Goal: Information Seeking & Learning: Learn about a topic

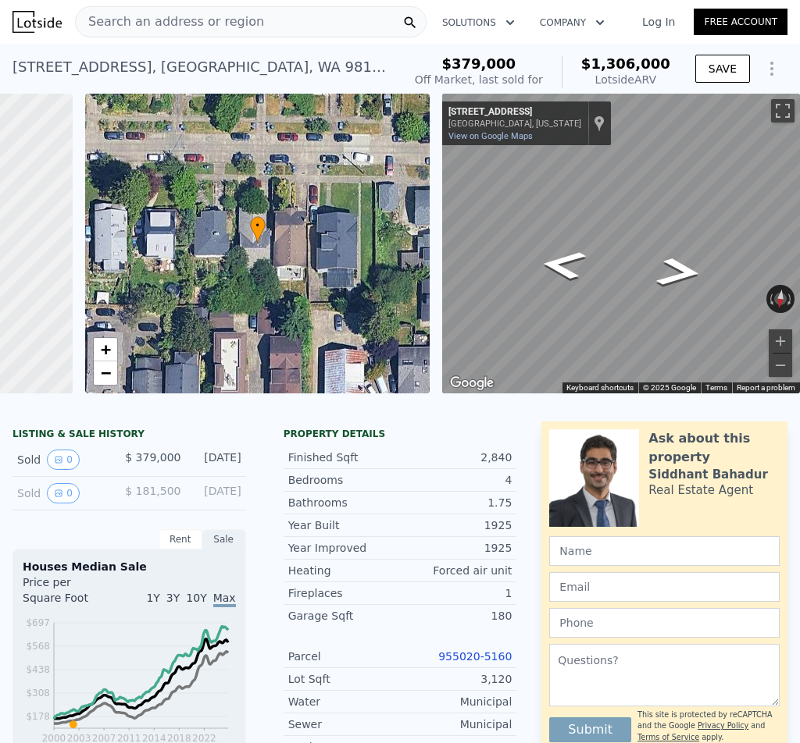
click at [171, 24] on span "Search an address or region" at bounding box center [170, 21] width 188 height 19
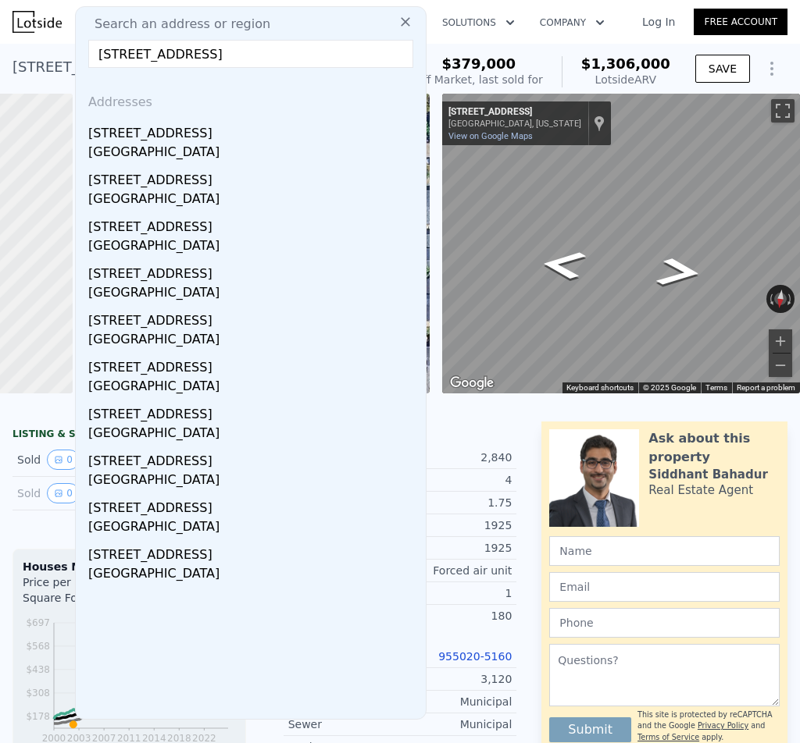
type input "[STREET_ADDRESS]"
click at [166, 135] on div "[STREET_ADDRESS]" at bounding box center [253, 130] width 331 height 25
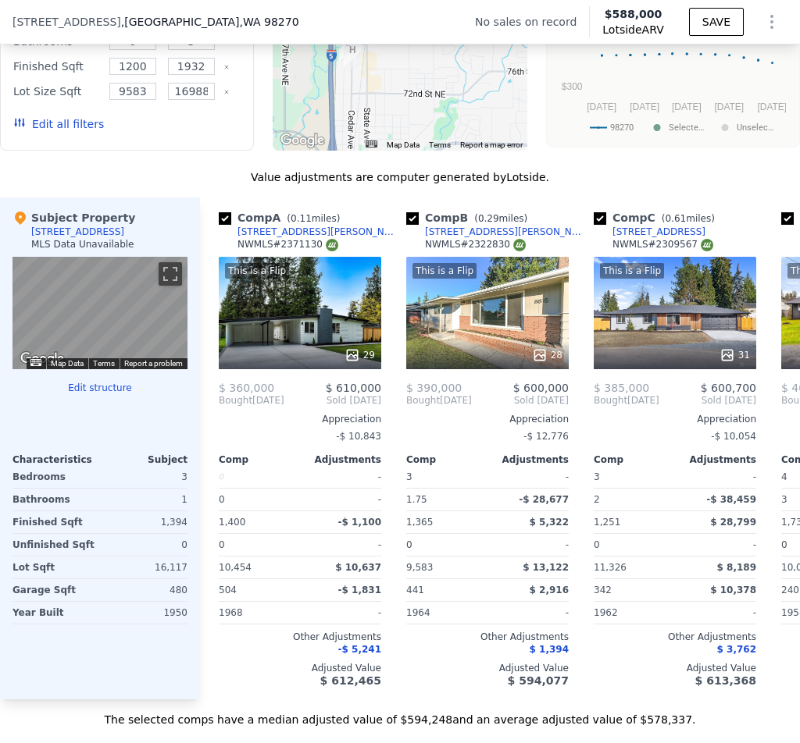
scroll to position [1088, 0]
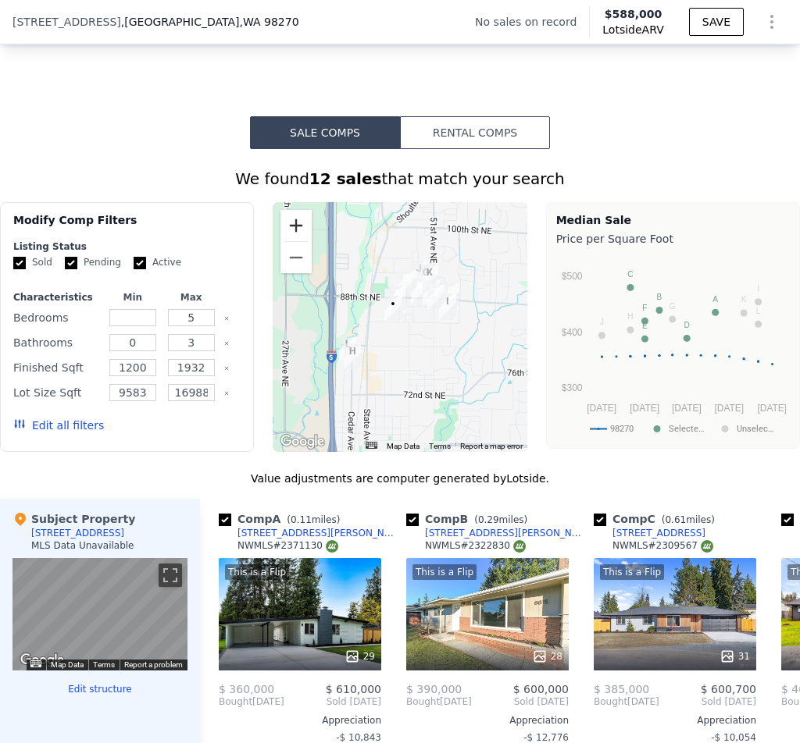
click at [289, 238] on button "Zoom in" at bounding box center [295, 225] width 31 height 31
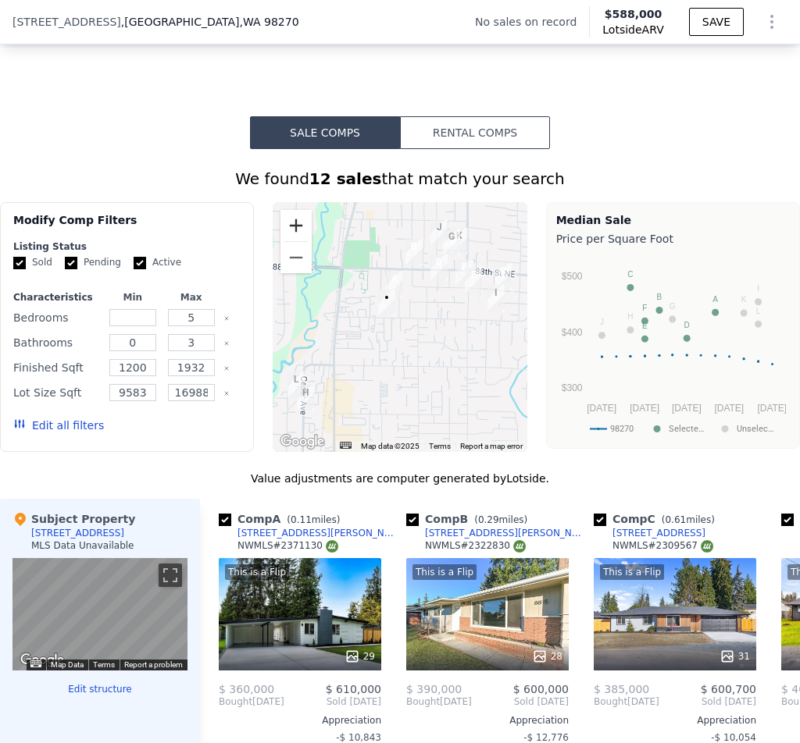
click at [289, 238] on button "Zoom in" at bounding box center [295, 225] width 31 height 31
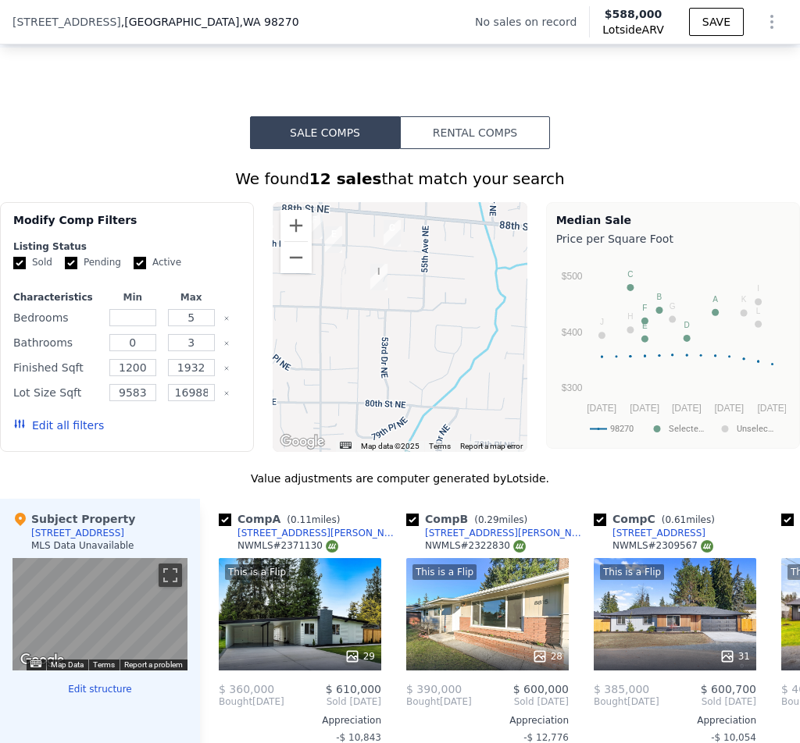
drag, startPoint x: 381, startPoint y: 331, endPoint x: 166, endPoint y: 323, distance: 214.9
click at [166, 323] on div "Modify Comp Filters Listing Status Sold Pending Active Characteristics Min Max …" at bounding box center [400, 327] width 800 height 250
click at [301, 230] on button "Zoom in" at bounding box center [295, 225] width 31 height 31
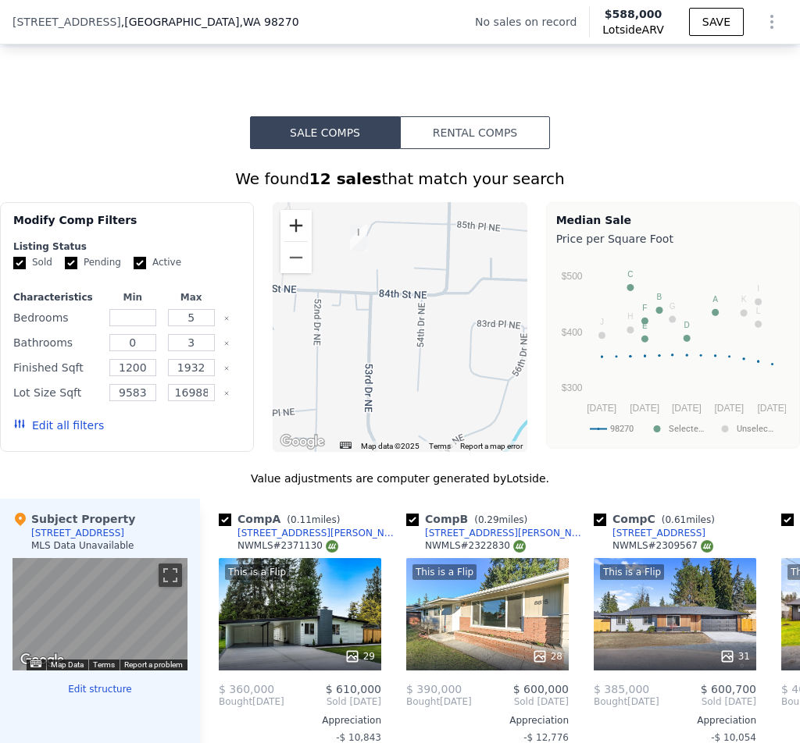
click at [301, 231] on button "Zoom in" at bounding box center [295, 225] width 31 height 31
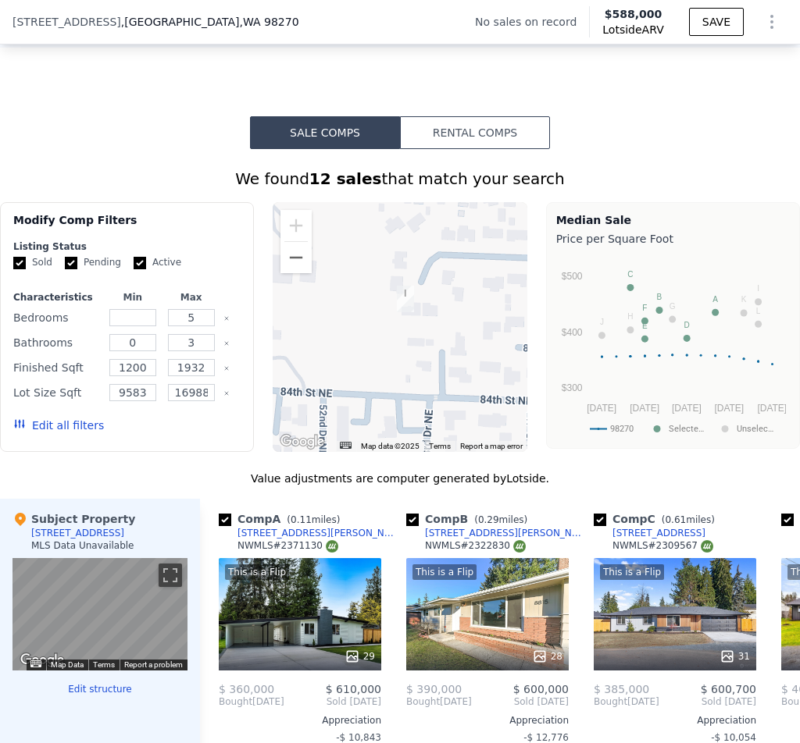
drag, startPoint x: 366, startPoint y: 305, endPoint x: 432, endPoint y: 402, distance: 116.9
click at [432, 402] on div at bounding box center [399, 327] width 254 height 250
click at [292, 269] on button "Zoom out" at bounding box center [295, 257] width 31 height 31
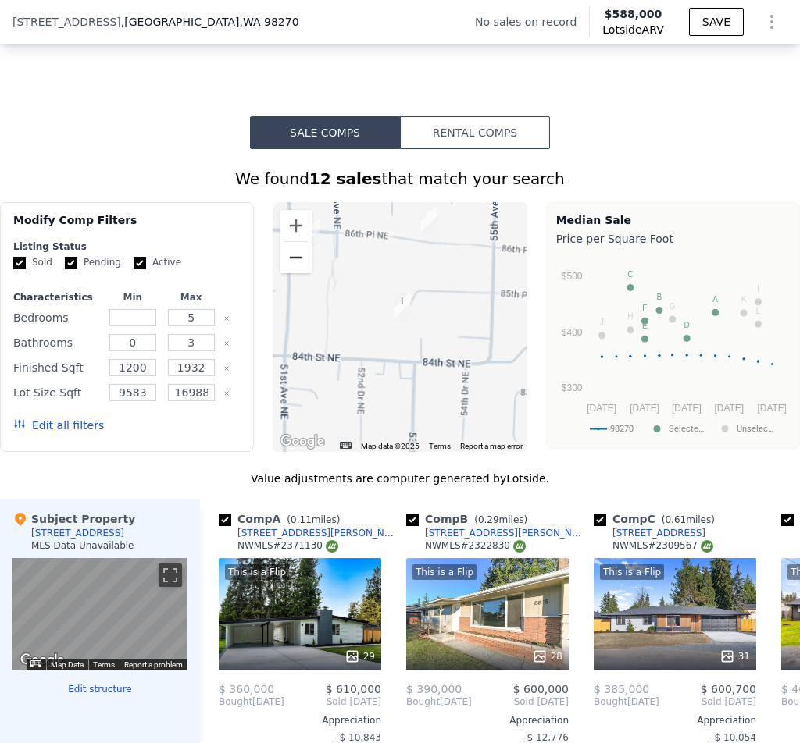
click at [292, 269] on button "Zoom out" at bounding box center [295, 257] width 31 height 31
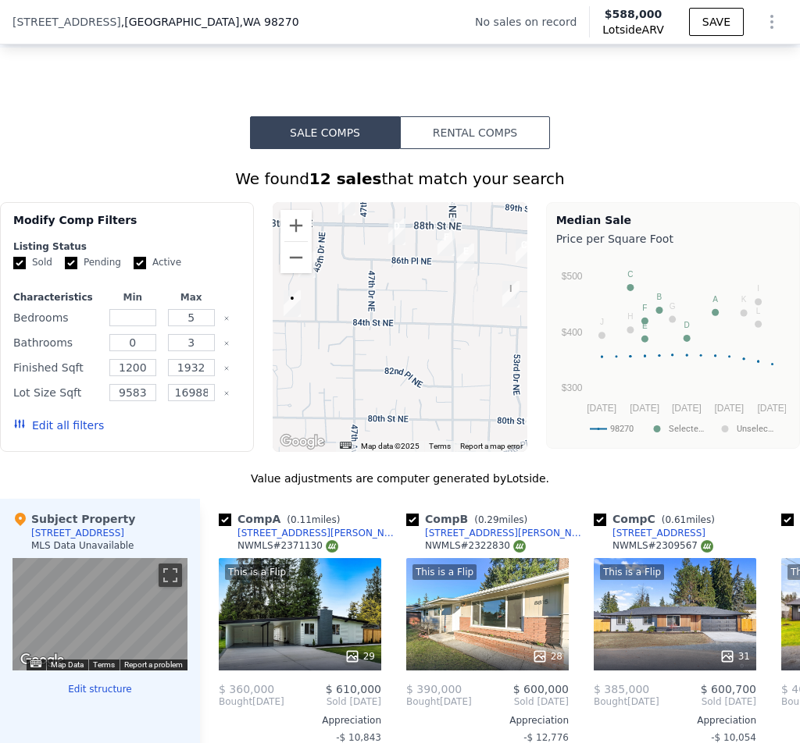
drag, startPoint x: 333, startPoint y: 328, endPoint x: 443, endPoint y: 311, distance: 111.4
click at [447, 313] on div at bounding box center [399, 327] width 254 height 250
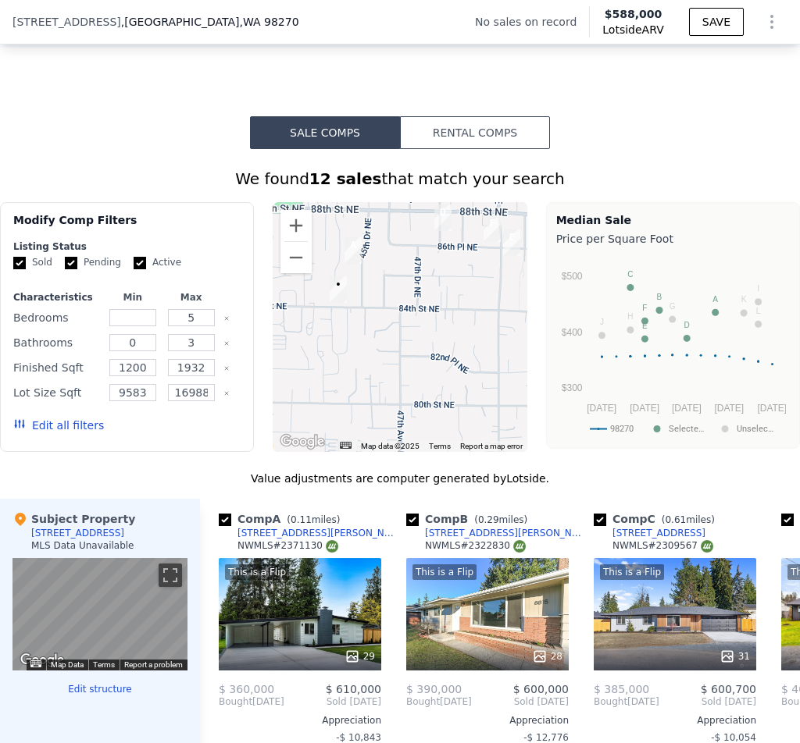
drag, startPoint x: 417, startPoint y: 309, endPoint x: 463, endPoint y: 293, distance: 48.9
click at [463, 293] on div at bounding box center [399, 327] width 254 height 250
click at [294, 267] on button "Zoom out" at bounding box center [295, 257] width 31 height 31
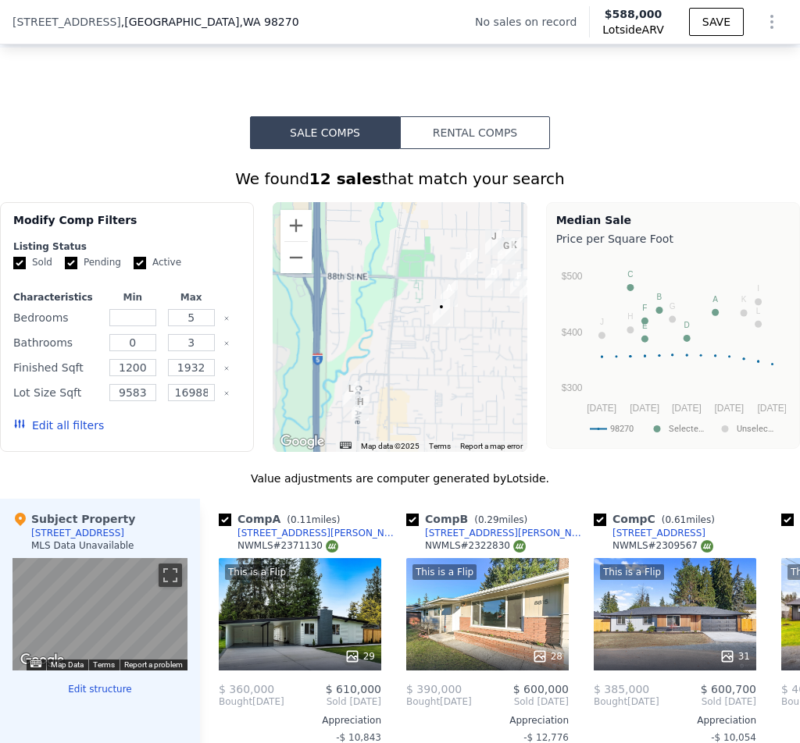
drag, startPoint x: 331, startPoint y: 336, endPoint x: 404, endPoint y: 347, distance: 73.6
click at [404, 347] on div at bounding box center [399, 327] width 254 height 250
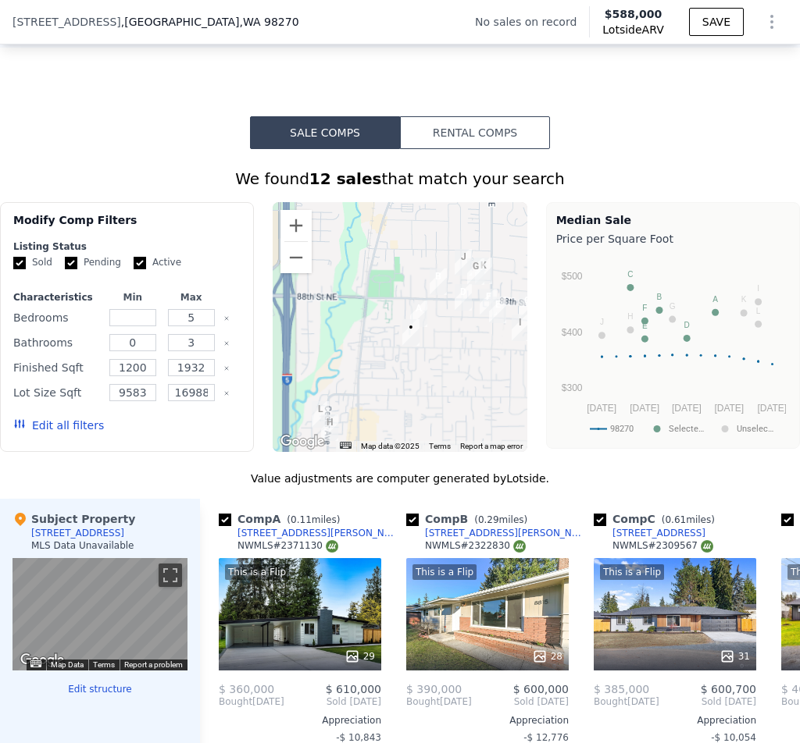
drag, startPoint x: 418, startPoint y: 347, endPoint x: 386, endPoint y: 373, distance: 40.5
click at [386, 373] on div at bounding box center [399, 327] width 254 height 250
click at [280, 228] on button "Zoom in" at bounding box center [295, 225] width 31 height 31
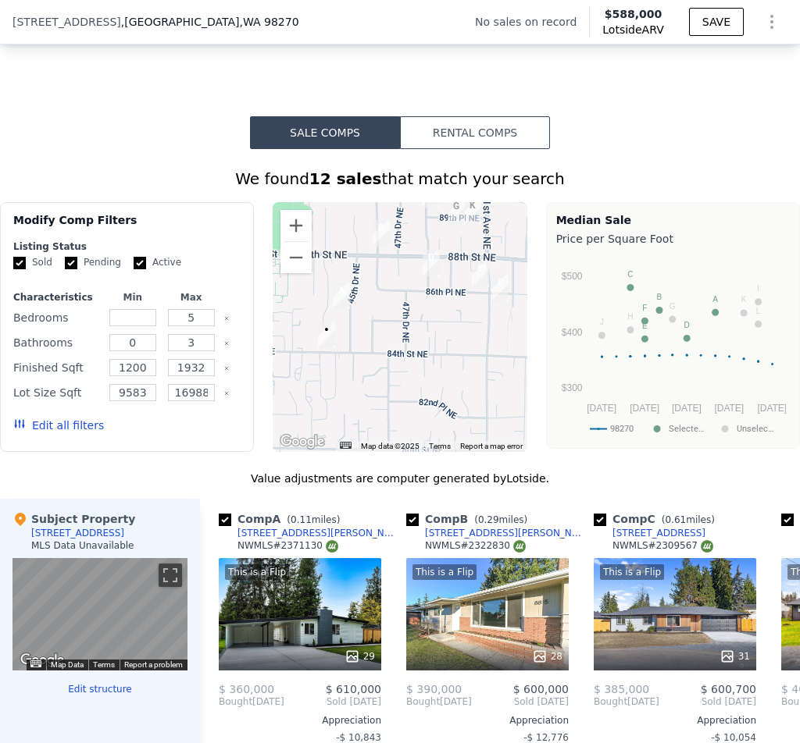
drag, startPoint x: 417, startPoint y: 351, endPoint x: 299, endPoint y: 342, distance: 118.2
click at [318, 342] on img "4417 84th St NE" at bounding box center [326, 335] width 17 height 27
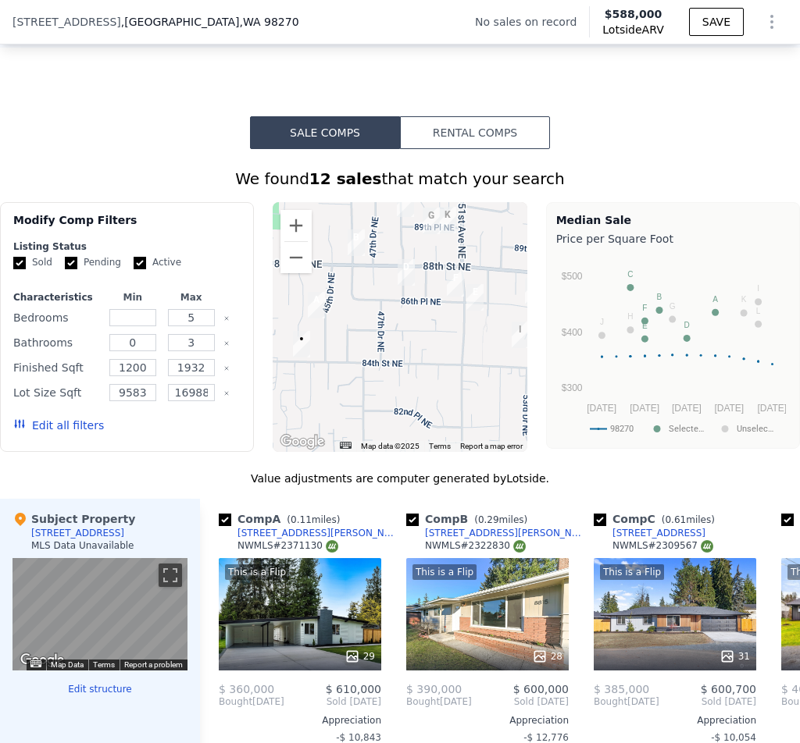
click at [313, 319] on img "8530 45th Dr NE" at bounding box center [316, 305] width 17 height 27
drag, startPoint x: 309, startPoint y: 543, endPoint x: 319, endPoint y: 550, distance: 12.3
click at [319, 550] on div "Comp A ( 0.11 miles) [STREET_ADDRESS] # 2371130" at bounding box center [300, 534] width 162 height 47
drag, startPoint x: 309, startPoint y: 545, endPoint x: 244, endPoint y: 543, distance: 65.6
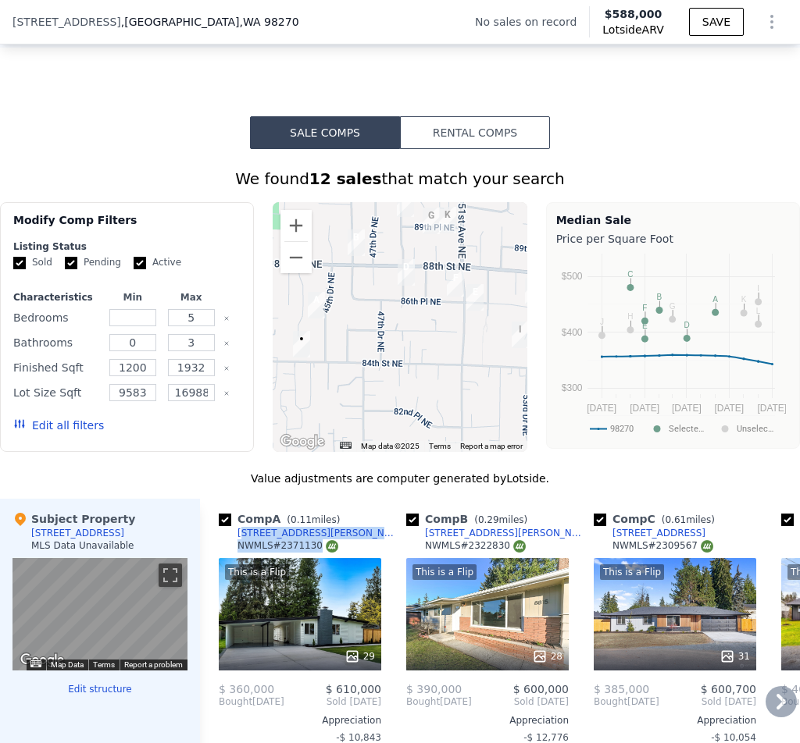
click at [244, 543] on div "Comp A ( 0.11 miles) [STREET_ADDRESS] # 2371130" at bounding box center [300, 534] width 162 height 47
click at [312, 546] on div "Comp A ( 0.11 miles) [STREET_ADDRESS] # 2371130" at bounding box center [300, 534] width 162 height 47
drag, startPoint x: 311, startPoint y: 547, endPoint x: 273, endPoint y: 547, distance: 37.5
click at [273, 547] on div "Comp A ( 0.11 miles) [STREET_ADDRESS] # 2371130" at bounding box center [300, 534] width 162 height 47
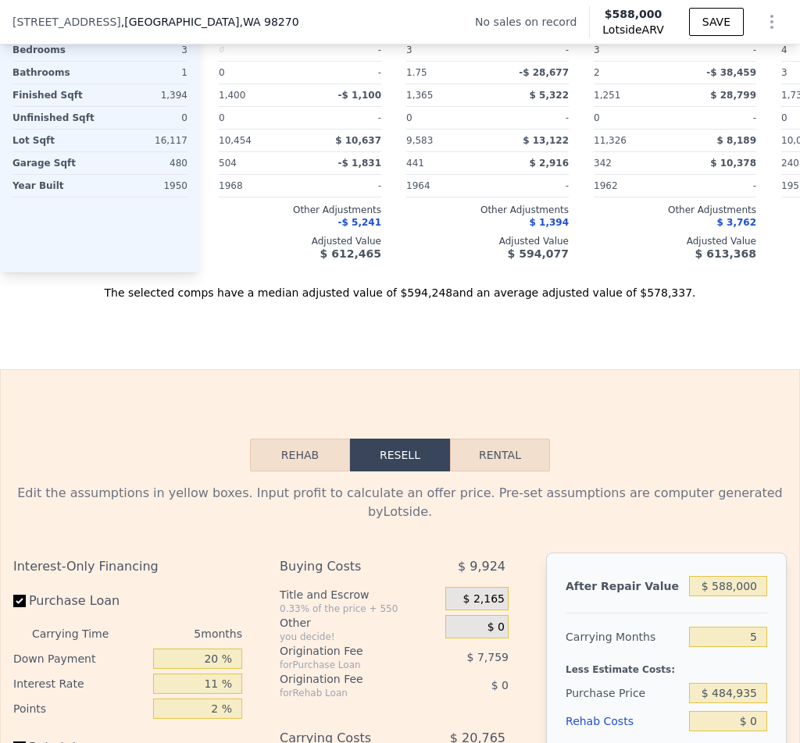
scroll to position [1451, 0]
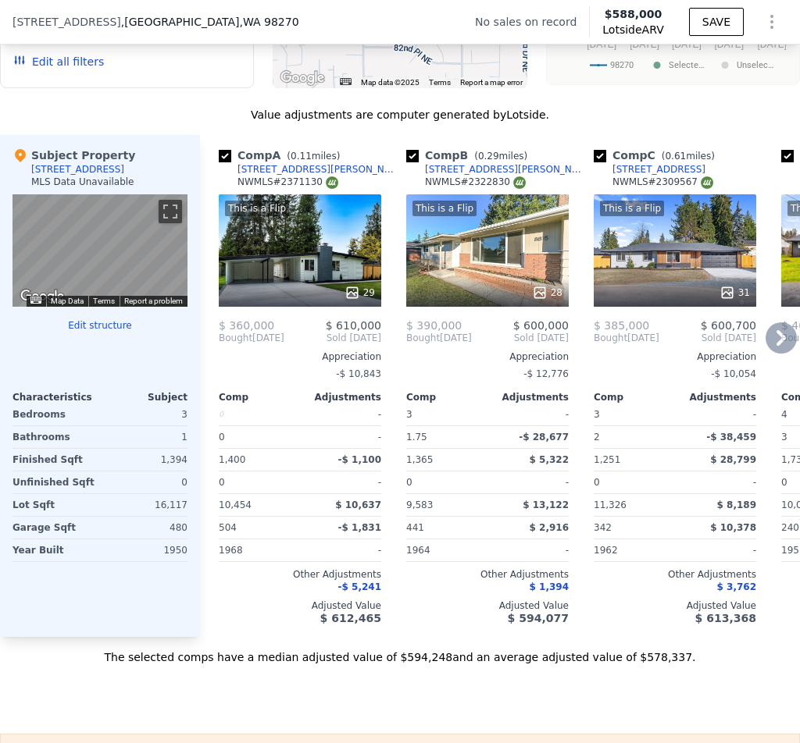
click at [310, 162] on span "( 0.11 miles)" at bounding box center [313, 156] width 66 height 11
click at [301, 177] on div "Comp A ( 0.11 miles) [STREET_ADDRESS] # 2371130" at bounding box center [300, 171] width 162 height 47
click at [309, 176] on div "Comp A ( 0.11 miles) [STREET_ADDRESS] # 2371130" at bounding box center [300, 171] width 162 height 47
drag, startPoint x: 305, startPoint y: 183, endPoint x: 238, endPoint y: 183, distance: 66.4
click at [238, 183] on div "Comp A ( 0.11 miles) [STREET_ADDRESS] # 2371130" at bounding box center [300, 171] width 162 height 47
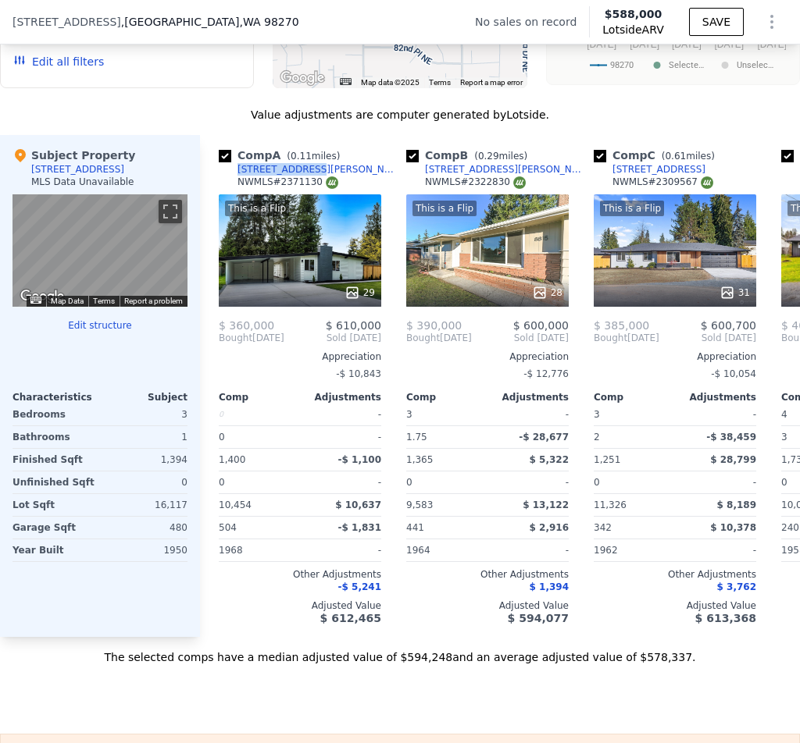
copy div "[STREET_ADDRESS][PERSON_NAME]"
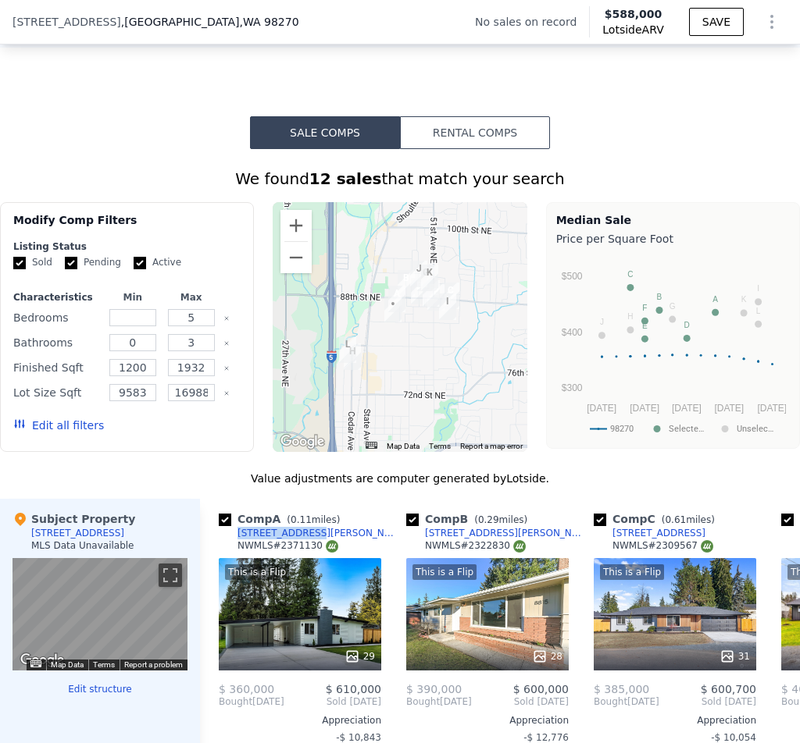
click at [285, 220] on div at bounding box center [399, 327] width 254 height 250
click at [286, 241] on button "Zoom in" at bounding box center [295, 225] width 31 height 31
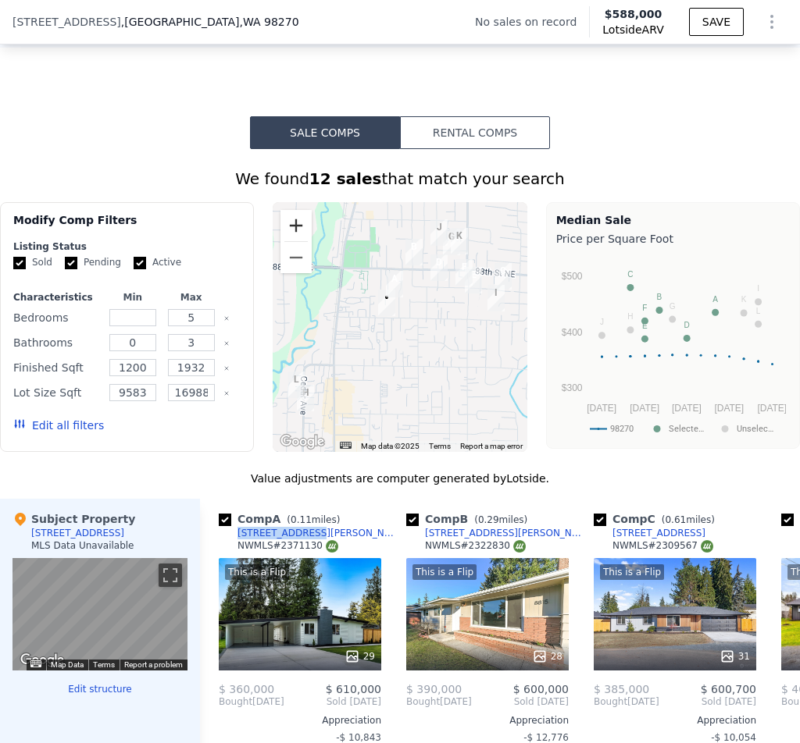
click at [286, 241] on button "Zoom in" at bounding box center [295, 225] width 31 height 31
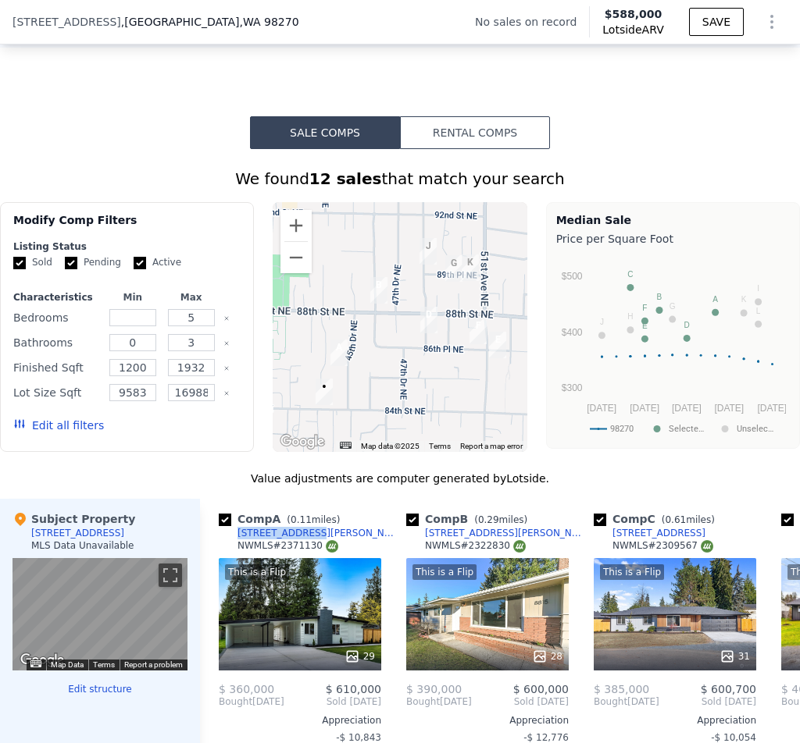
drag, startPoint x: 443, startPoint y: 348, endPoint x: 392, endPoint y: 452, distance: 115.9
click at [392, 452] on div at bounding box center [399, 327] width 254 height 250
click at [291, 236] on button "Zoom in" at bounding box center [295, 225] width 31 height 31
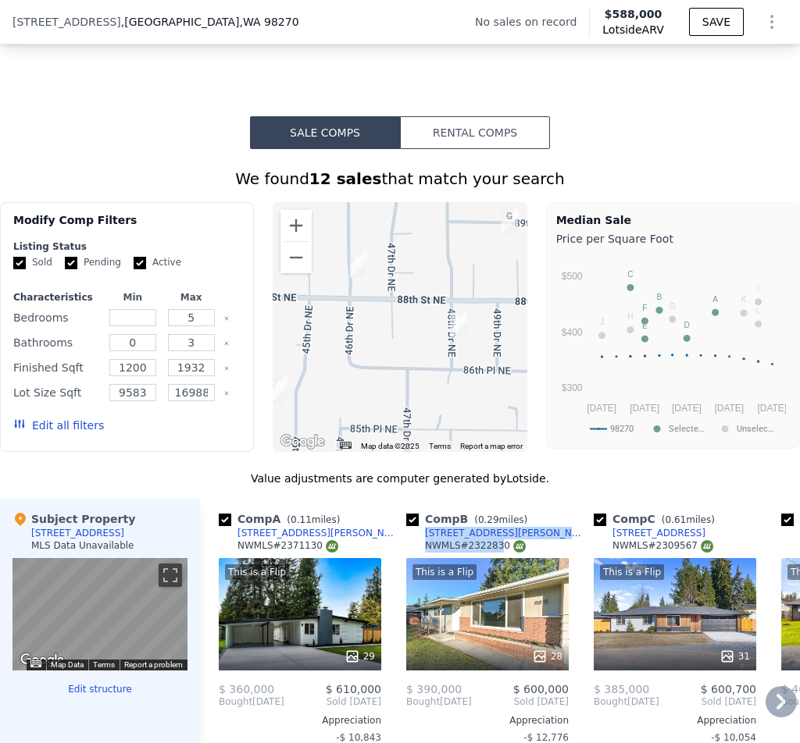
drag, startPoint x: 496, startPoint y: 546, endPoint x: 404, endPoint y: 550, distance: 92.2
click at [404, 550] on div "Comp B ( 0.29 miles) [STREET_ADDRESS] # 2322830 This is a Flip 28 $ 390,000 $ 6…" at bounding box center [487, 750] width 175 height 502
copy div "[STREET_ADDRESS]"
click at [291, 268] on button "Zoom out" at bounding box center [295, 257] width 31 height 31
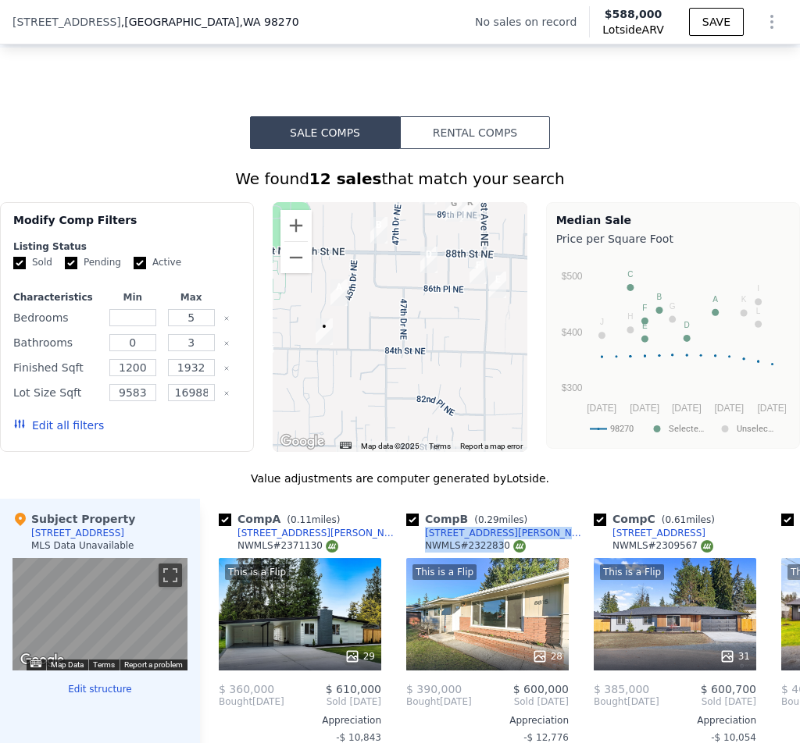
drag, startPoint x: 328, startPoint y: 426, endPoint x: 319, endPoint y: 371, distance: 56.1
click at [319, 371] on div at bounding box center [399, 327] width 254 height 250
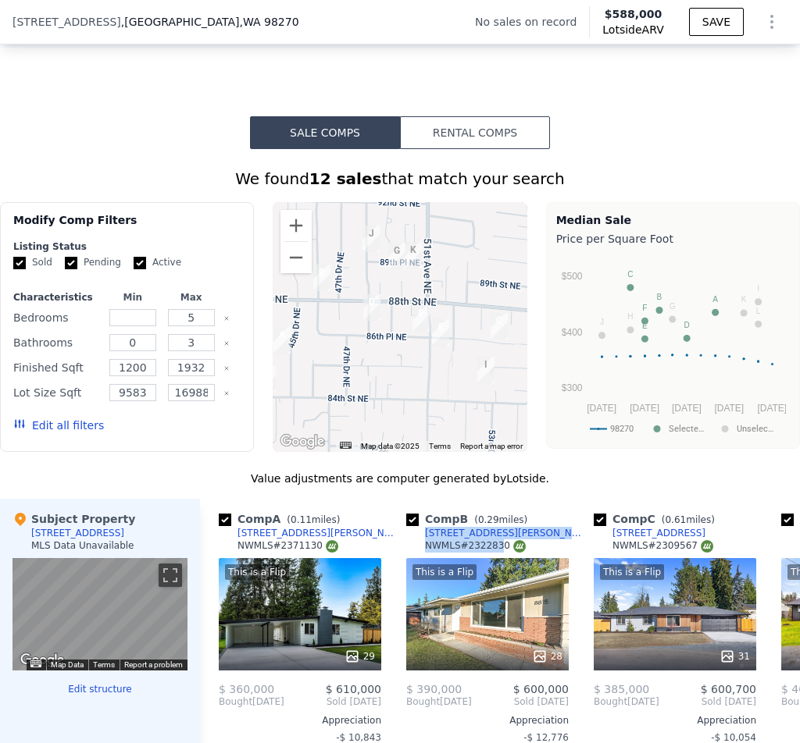
drag, startPoint x: 422, startPoint y: 342, endPoint x: 376, endPoint y: 388, distance: 65.1
click at [376, 388] on div at bounding box center [399, 327] width 254 height 250
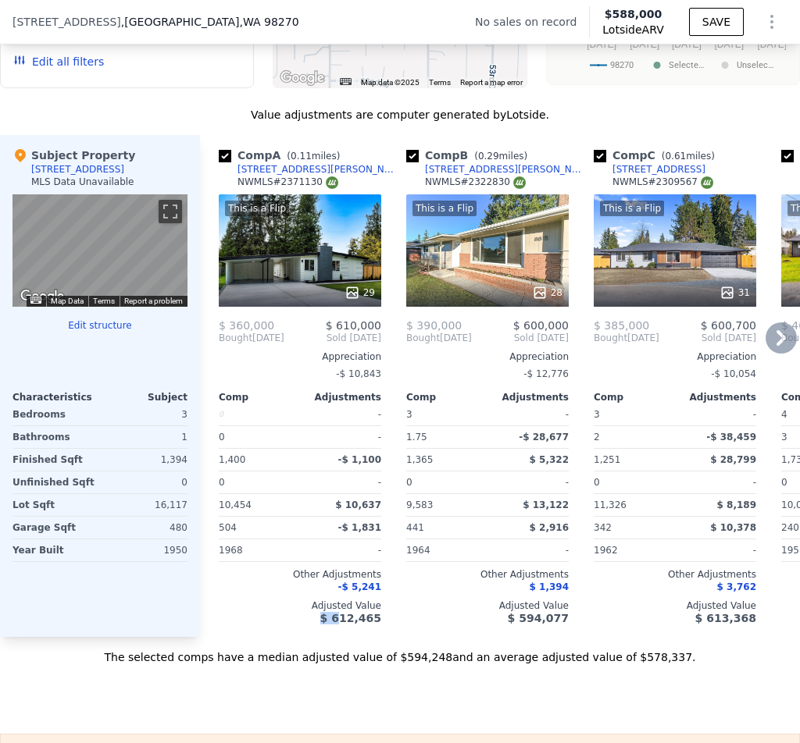
drag, startPoint x: 306, startPoint y: 648, endPoint x: 347, endPoint y: 654, distance: 41.0
click at [347, 637] on div "Comp A ( 0.11 miles) [STREET_ADDRESS] This is a Flip 29 $ 360,000 $ 610,000 Bou…" at bounding box center [500, 386] width 600 height 502
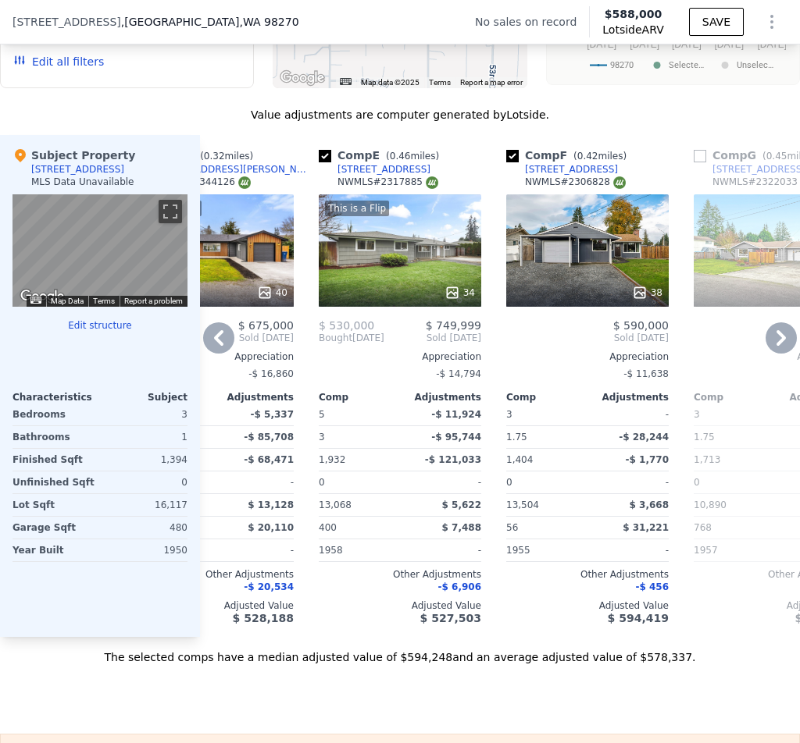
scroll to position [1088, 0]
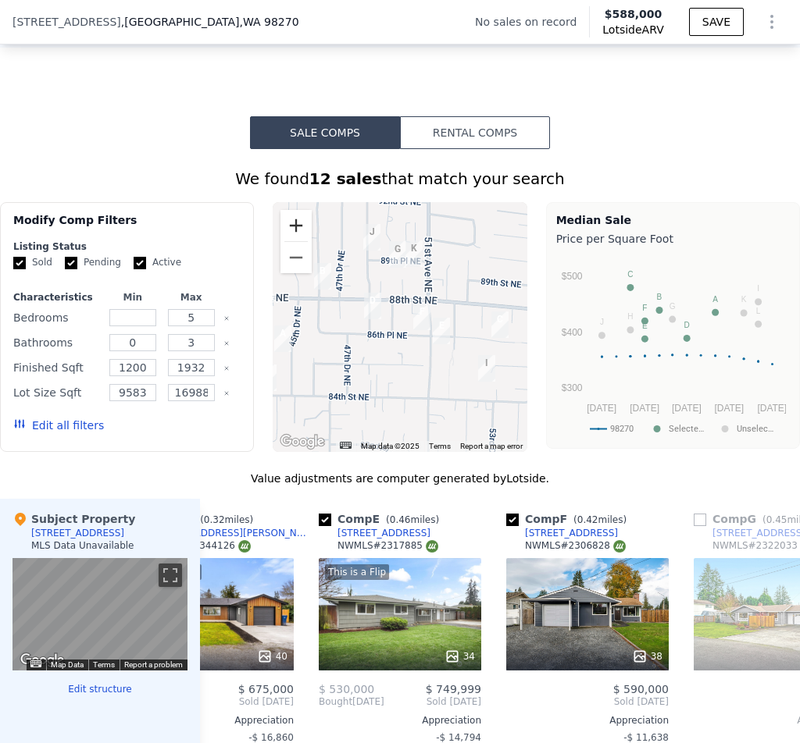
click at [302, 240] on button "Zoom in" at bounding box center [295, 225] width 31 height 31
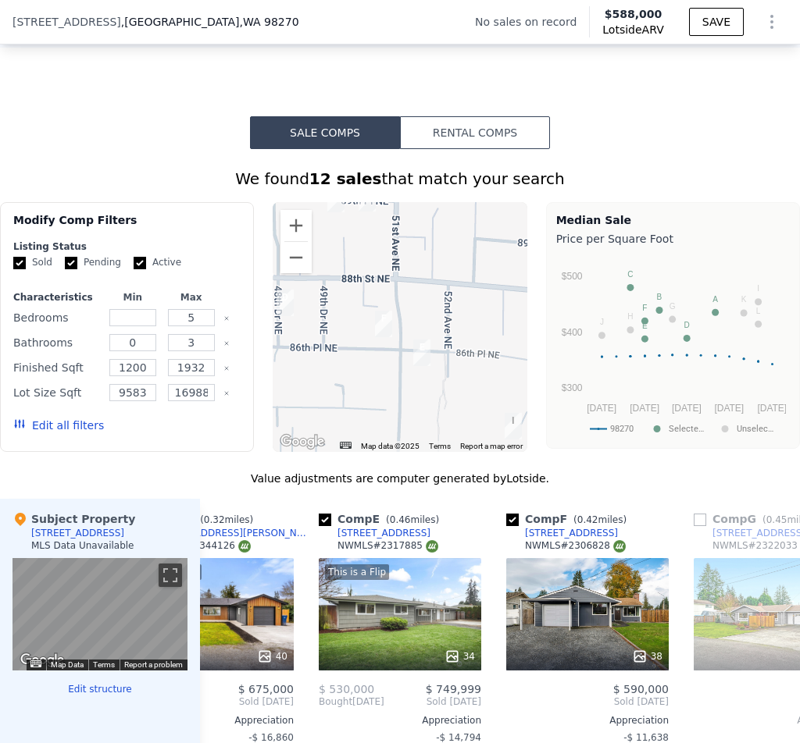
drag, startPoint x: 438, startPoint y: 390, endPoint x: 375, endPoint y: 397, distance: 63.6
click at [375, 397] on div at bounding box center [399, 327] width 254 height 250
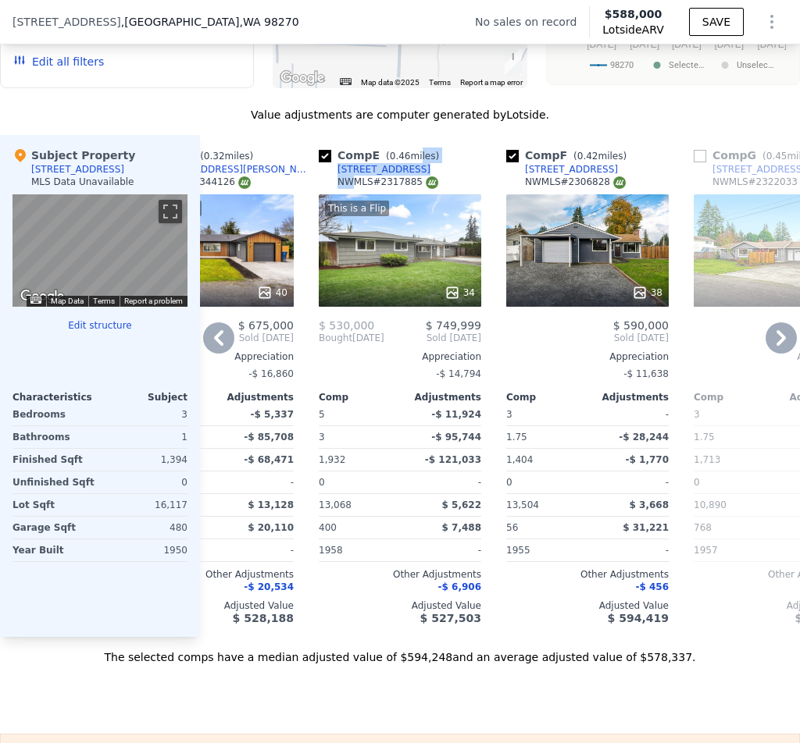
drag, startPoint x: 412, startPoint y: 179, endPoint x: 348, endPoint y: 191, distance: 65.2
click at [348, 191] on div "Comp E ( 0.46 miles) [STREET_ADDRESS] # 2317885" at bounding box center [400, 171] width 162 height 47
click at [479, 181] on div "Comp E ( 0.46 miles) [STREET_ADDRESS] # 2317885" at bounding box center [400, 171] width 162 height 47
drag, startPoint x: 402, startPoint y: 179, endPoint x: 338, endPoint y: 183, distance: 64.2
click at [338, 183] on div "Comp E ( 0.46 miles) [STREET_ADDRESS] # 2317885" at bounding box center [400, 171] width 162 height 47
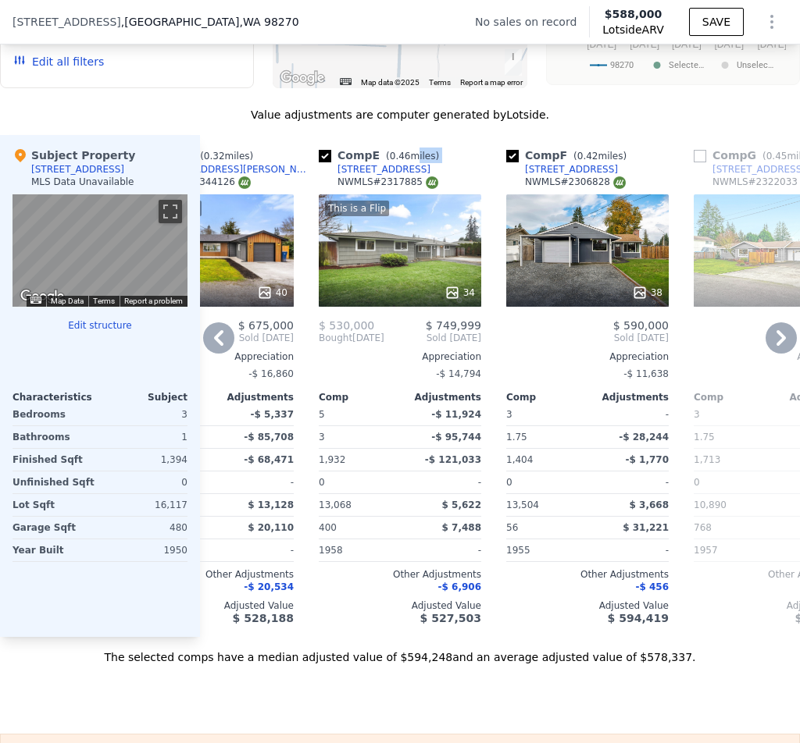
click at [421, 162] on span "( 0.46 miles)" at bounding box center [412, 156] width 66 height 11
drag, startPoint x: 401, startPoint y: 180, endPoint x: 332, endPoint y: 187, distance: 69.1
click at [332, 187] on div "Comp E ( 0.46 miles) [STREET_ADDRESS] # 2317885" at bounding box center [400, 171] width 162 height 47
copy div "[STREET_ADDRESS]"
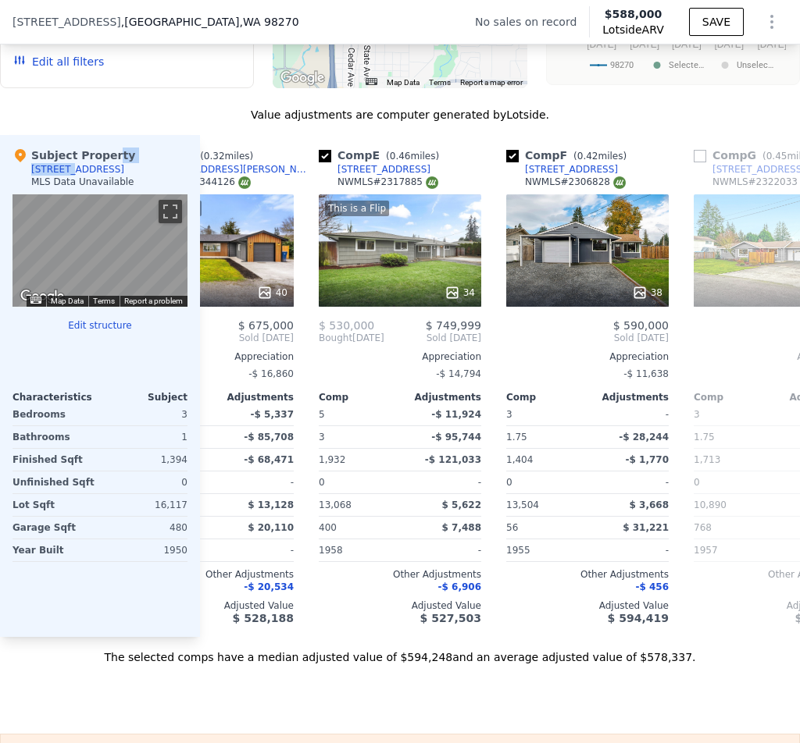
drag, startPoint x: 100, startPoint y: 179, endPoint x: 71, endPoint y: 180, distance: 28.9
click at [66, 180] on div "Subject Property [STREET_ADDRESS] MLS Data Unavailable" at bounding box center [99, 171] width 175 height 47
click at [119, 180] on div "Subject Property [STREET_ADDRESS] MLS Data Unavailable" at bounding box center [99, 171] width 175 height 47
drag, startPoint x: 102, startPoint y: 183, endPoint x: 25, endPoint y: 185, distance: 76.6
click at [25, 185] on div "Subject Property [STREET_ADDRESS] MLS Data Unavailable" at bounding box center [99, 171] width 175 height 47
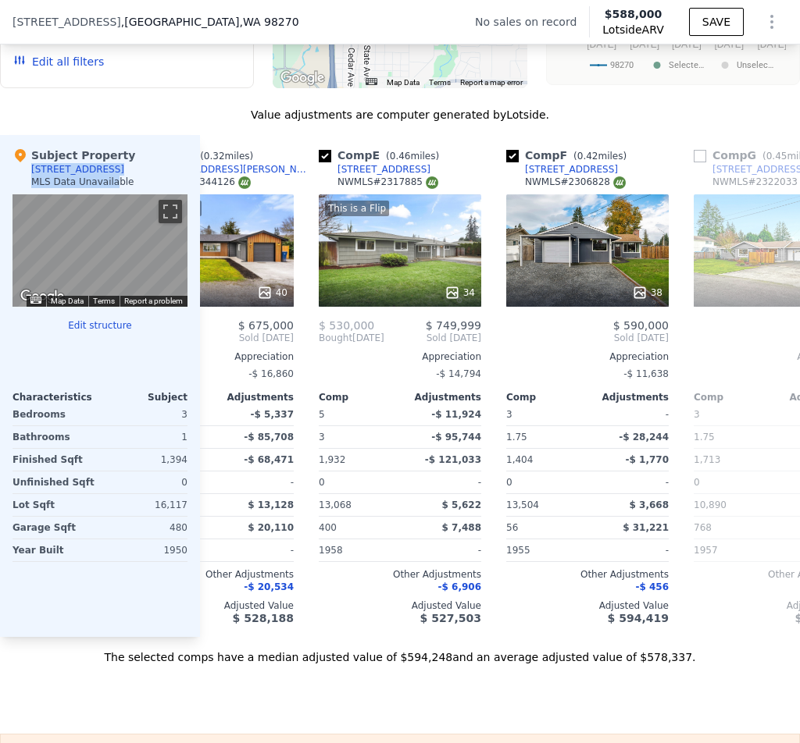
copy div "[STREET_ADDRESS] MLS Data Unavaila"
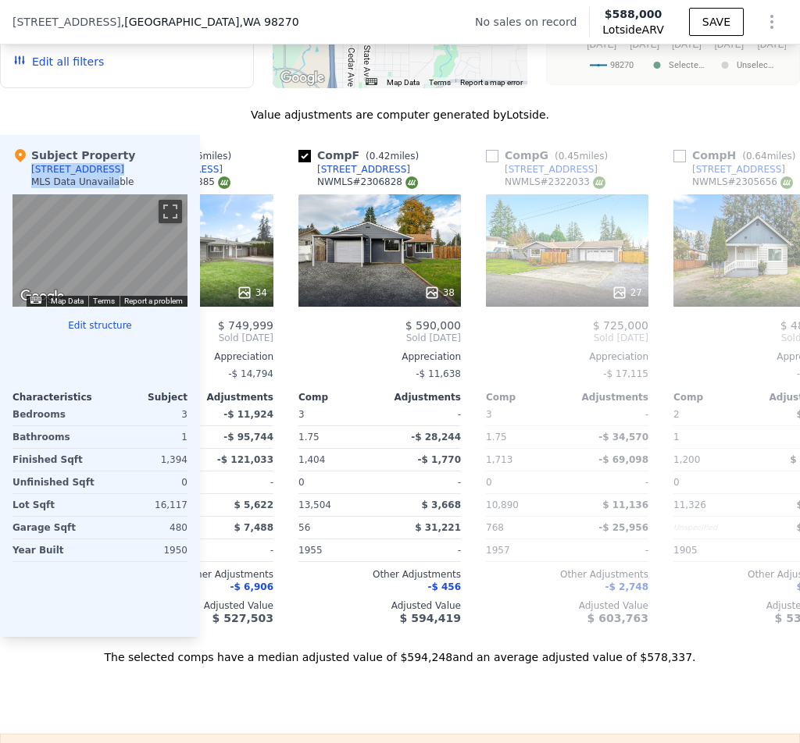
scroll to position [0, 911]
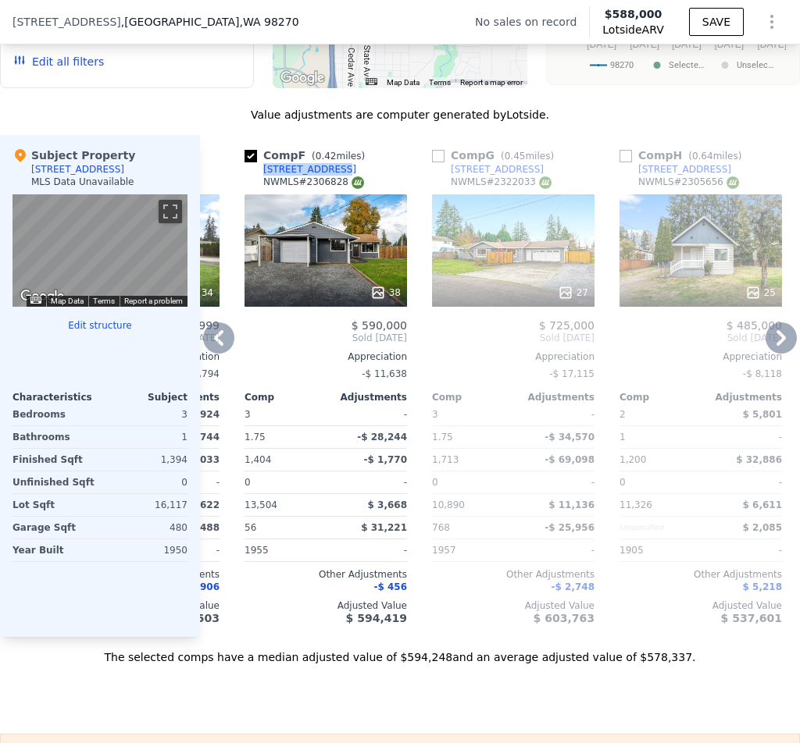
drag, startPoint x: 329, startPoint y: 183, endPoint x: 251, endPoint y: 182, distance: 78.1
click at [251, 182] on div "Comp F ( 0.42 miles) [STREET_ADDRESS] # 2306828" at bounding box center [325, 171] width 162 height 47
copy div "[STREET_ADDRESS]"
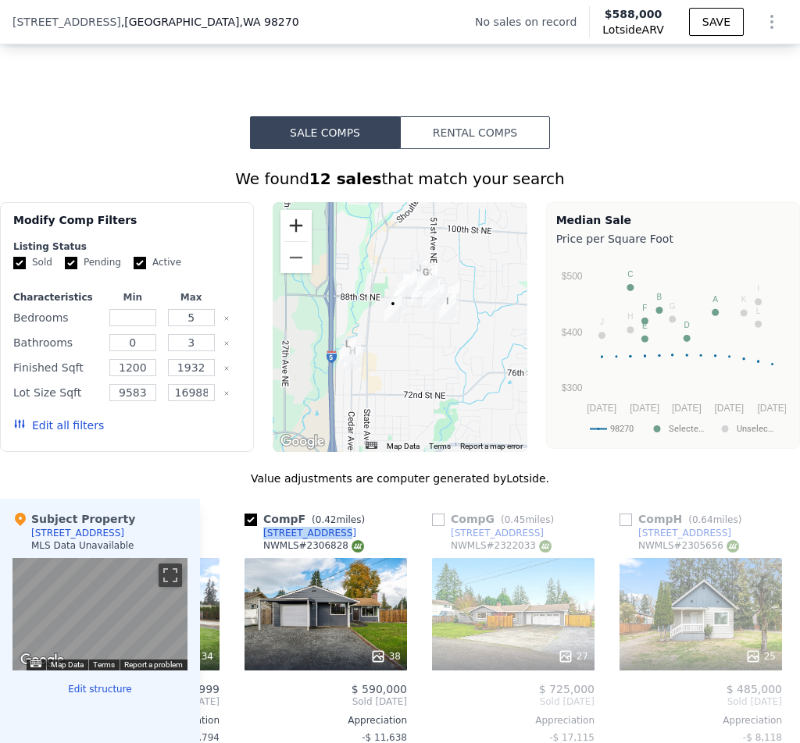
click at [295, 241] on button "Zoom in" at bounding box center [295, 225] width 31 height 31
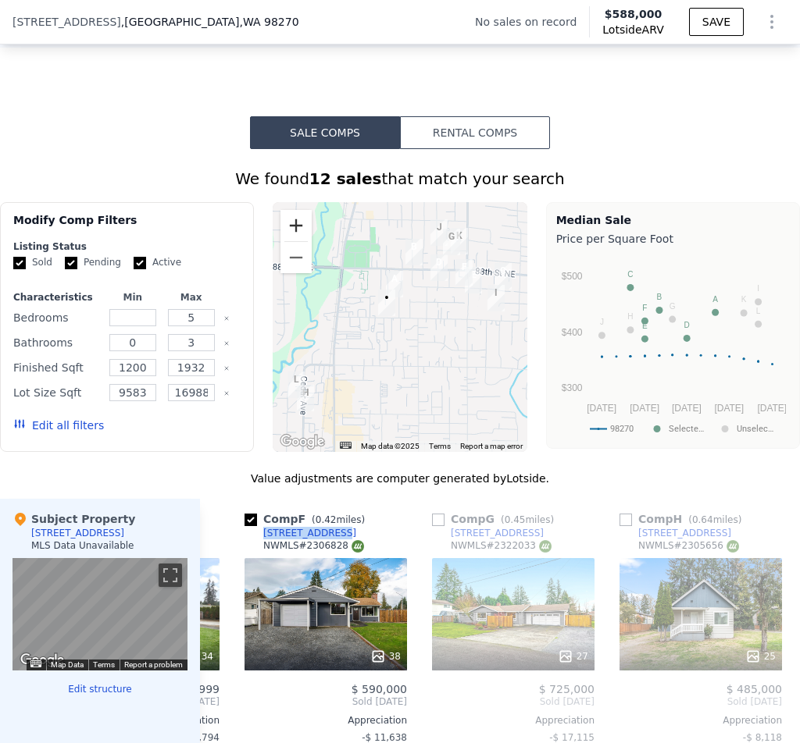
click at [295, 241] on button "Zoom in" at bounding box center [295, 225] width 31 height 31
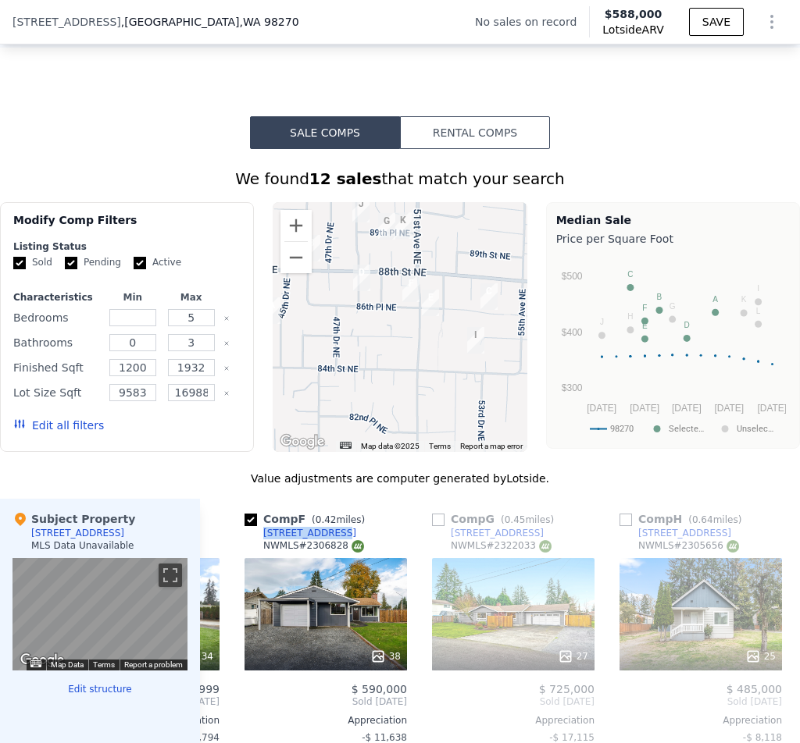
drag, startPoint x: 454, startPoint y: 323, endPoint x: 339, endPoint y: 383, distance: 130.3
click at [339, 383] on div at bounding box center [399, 327] width 254 height 250
click at [290, 261] on button "Zoom out" at bounding box center [295, 257] width 31 height 31
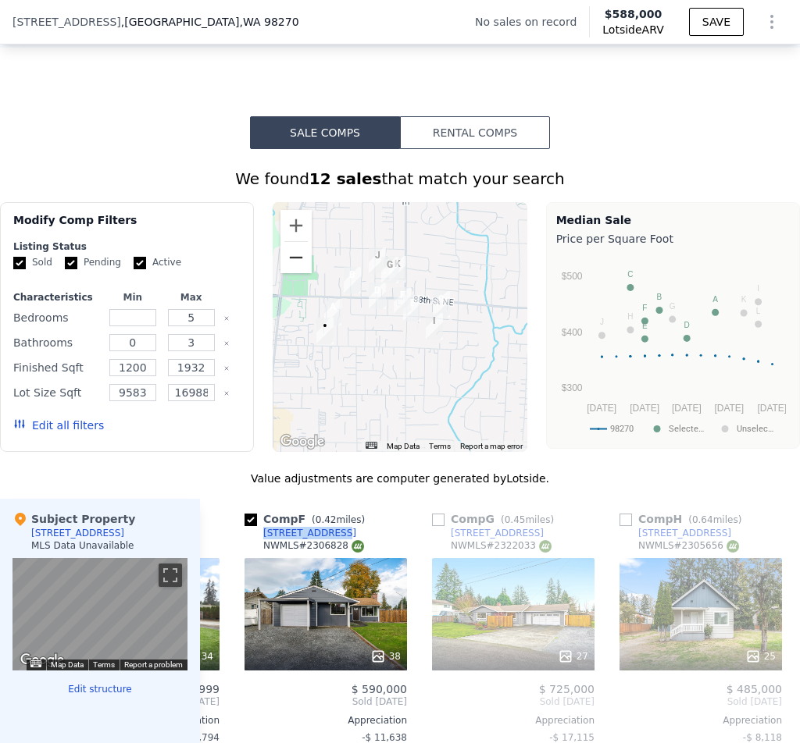
click at [290, 261] on button "Zoom out" at bounding box center [295, 257] width 31 height 31
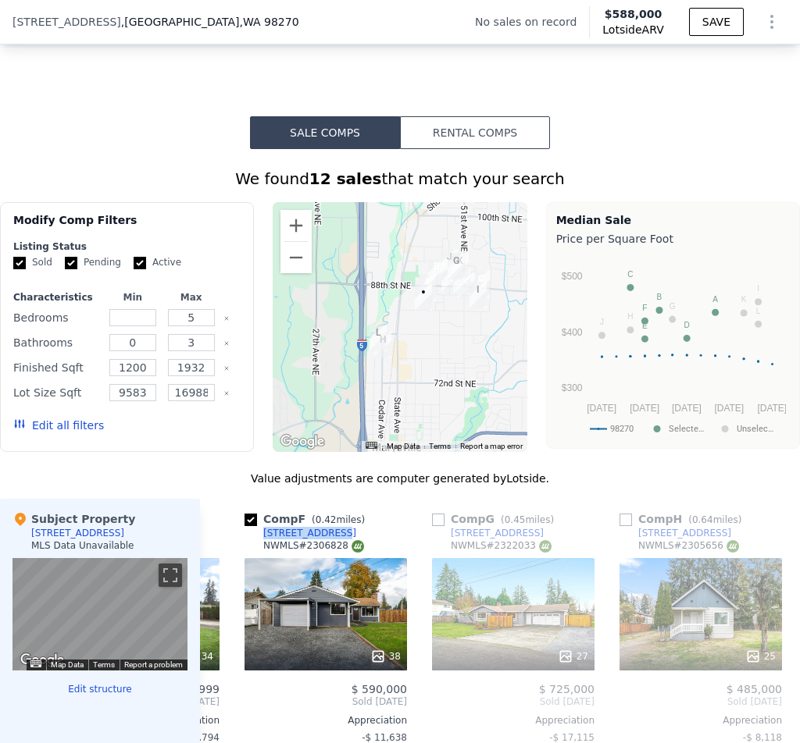
drag, startPoint x: 329, startPoint y: 329, endPoint x: 394, endPoint y: 304, distance: 69.0
click at [394, 304] on div at bounding box center [399, 327] width 254 height 250
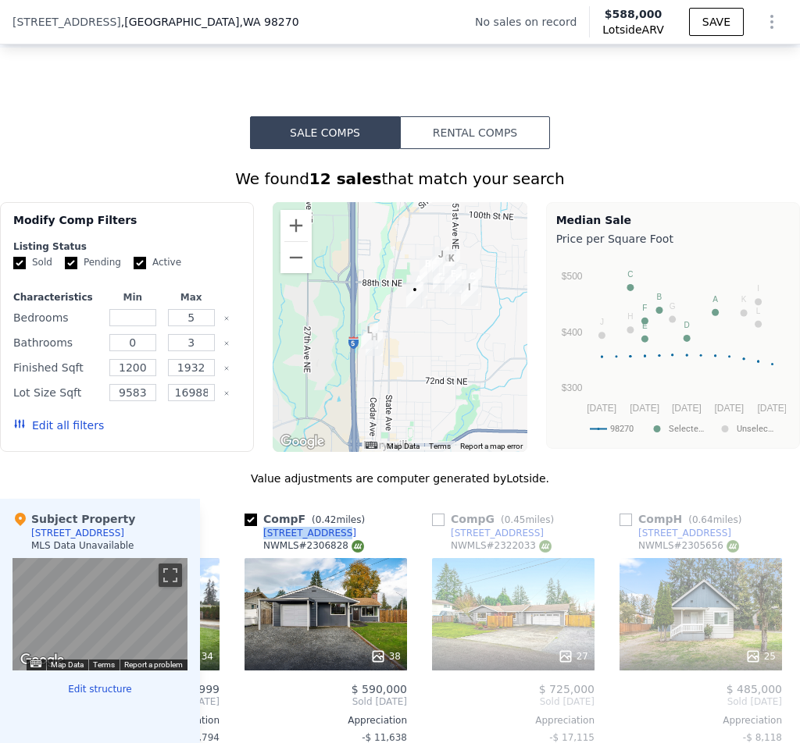
click at [442, 354] on div at bounding box center [399, 327] width 254 height 250
click at [285, 239] on button "Zoom in" at bounding box center [295, 225] width 31 height 31
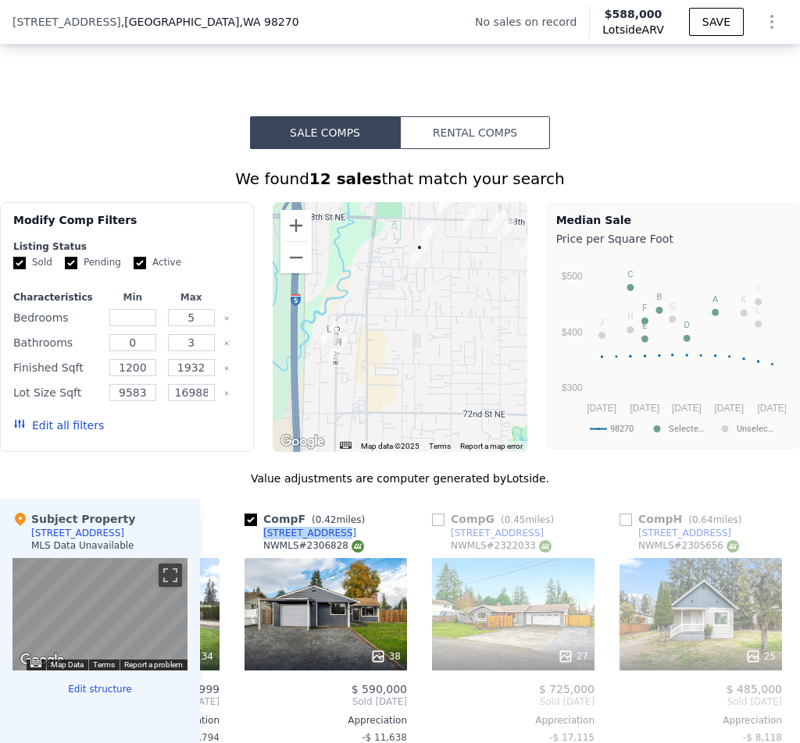
drag, startPoint x: 383, startPoint y: 312, endPoint x: 376, endPoint y: 291, distance: 22.2
click at [376, 291] on div at bounding box center [399, 327] width 254 height 250
click at [322, 337] on img "1227 Short St" at bounding box center [330, 335] width 17 height 27
click at [326, 340] on img "1227 Short St" at bounding box center [330, 335] width 17 height 27
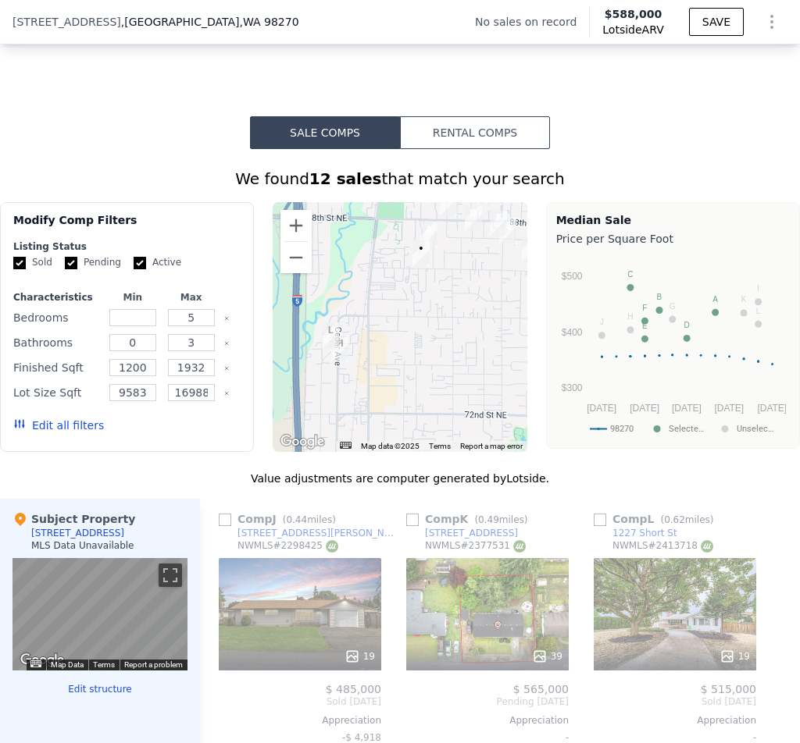
click at [57, 433] on button "Edit all filters" at bounding box center [58, 426] width 91 height 16
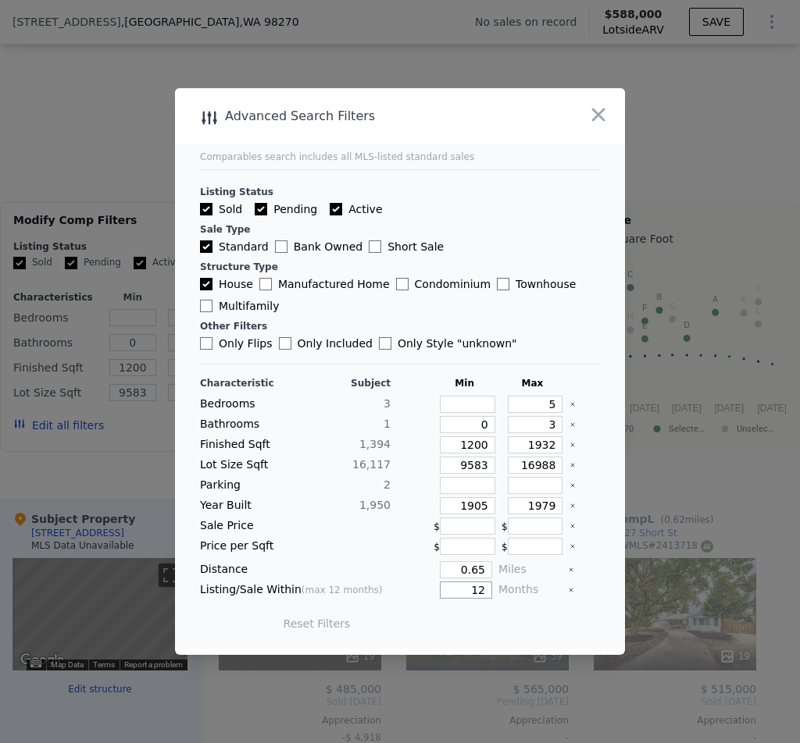
drag, startPoint x: 449, startPoint y: 593, endPoint x: 532, endPoint y: 600, distance: 83.8
click at [532, 600] on div "Characteristic Subject Min Max Bedrooms 3 5 Bathrooms 1 0 3 Finished Sqft 1,394…" at bounding box center [400, 511] width 400 height 269
type input "6"
click at [447, 625] on button "Update Search" at bounding box center [487, 624] width 118 height 22
checkbox input "false"
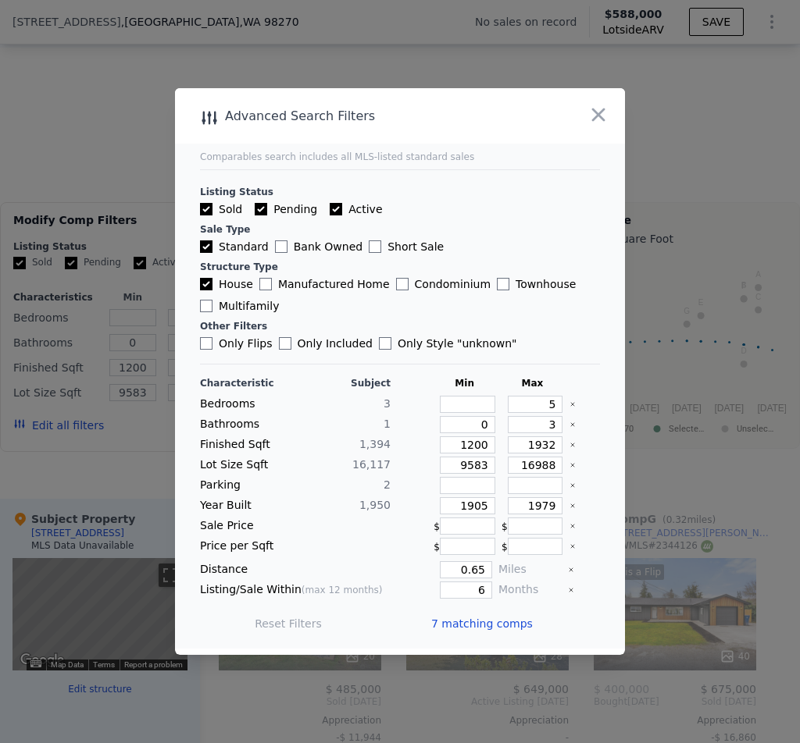
scroll to position [0, 761]
click at [424, 616] on div "Reset Filters 7 matching comps" at bounding box center [400, 624] width 400 height 44
click at [438, 618] on span "7 matching comps" at bounding box center [482, 624] width 102 height 16
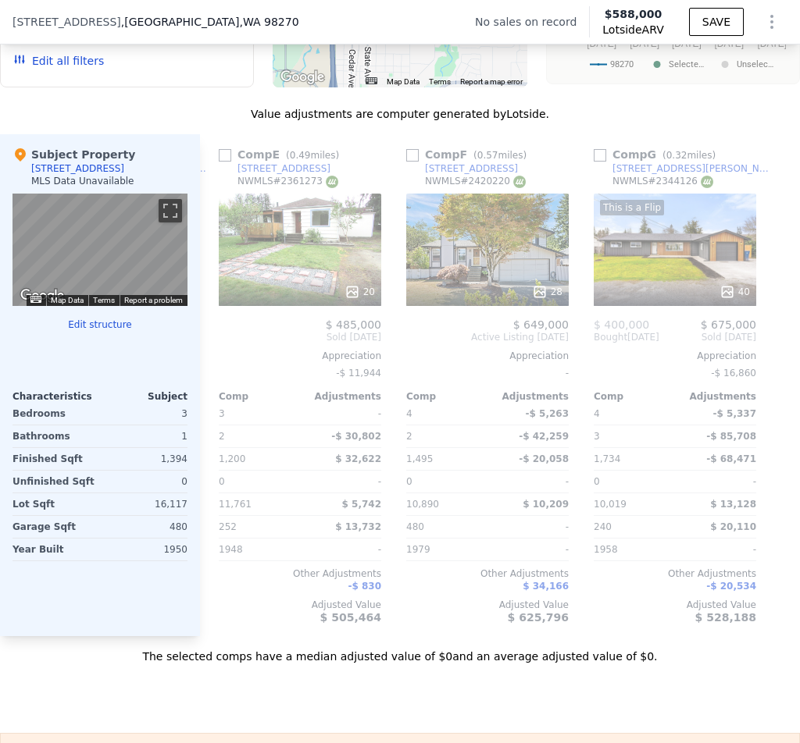
scroll to position [0, 0]
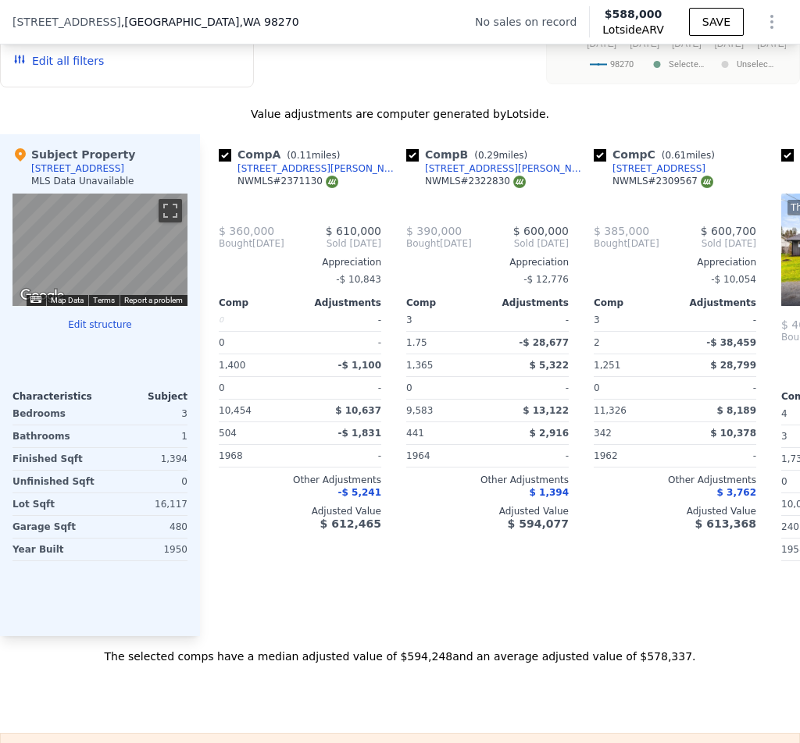
checkbox input "true"
